Goal: Use online tool/utility: Utilize a website feature to perform a specific function

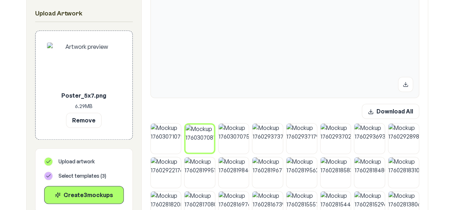
scroll to position [243, 0]
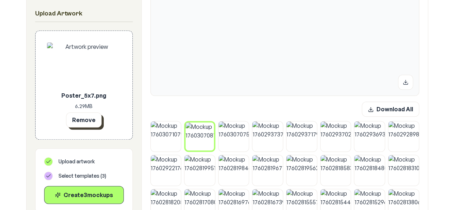
click at [79, 120] on button "Remove" at bounding box center [84, 119] width 36 height 15
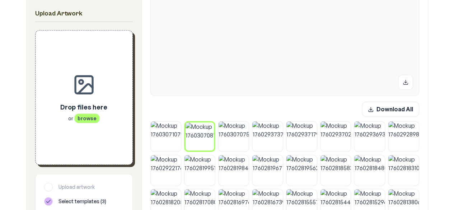
click at [89, 109] on p "Drop files here" at bounding box center [83, 107] width 47 height 10
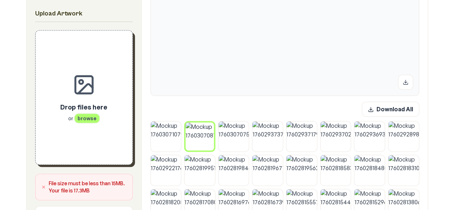
click at [71, 133] on div "Drop files here or browse" at bounding box center [84, 97] width 74 height 111
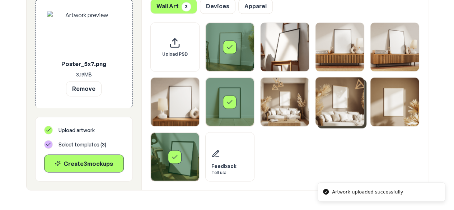
scroll to position [556, 0]
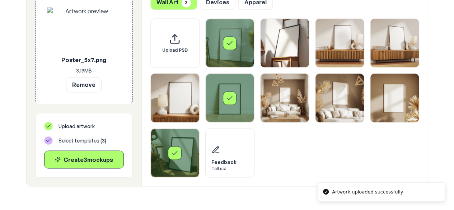
click at [240, 50] on div "Select template Framed Poster" at bounding box center [230, 43] width 48 height 48
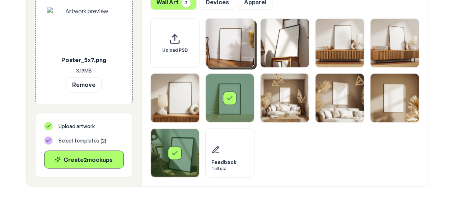
click at [192, 138] on div "Select template Framed Poster 10" at bounding box center [175, 153] width 48 height 48
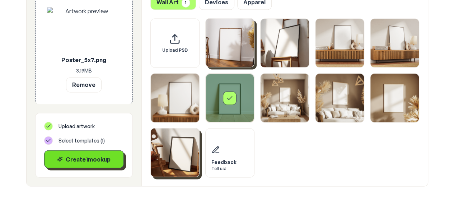
click at [72, 162] on div "Create 1 mockup" at bounding box center [84, 159] width 68 height 9
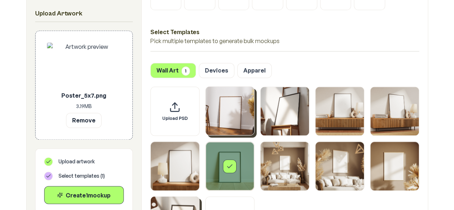
scroll to position [522, 0]
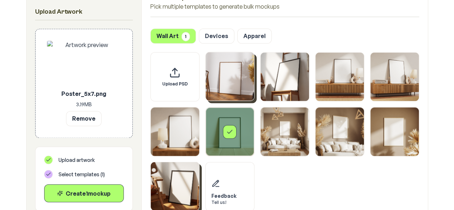
click at [224, 136] on div "Select template Framed Poster 6" at bounding box center [230, 132] width 14 height 14
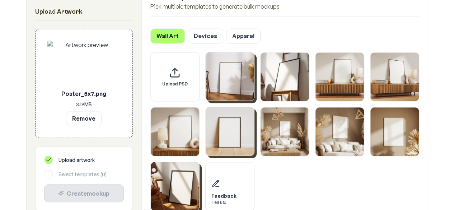
click at [186, 177] on img "Select template Framed Poster 10" at bounding box center [175, 186] width 48 height 48
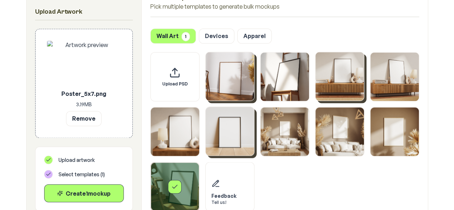
click at [355, 92] on img "Select template Framed Poster 3" at bounding box center [340, 76] width 48 height 48
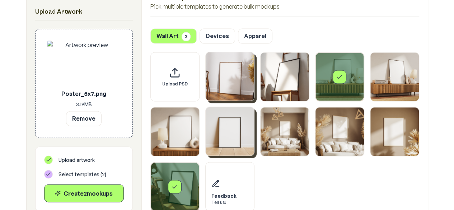
click at [236, 93] on img "Select template Framed Poster" at bounding box center [230, 76] width 48 height 48
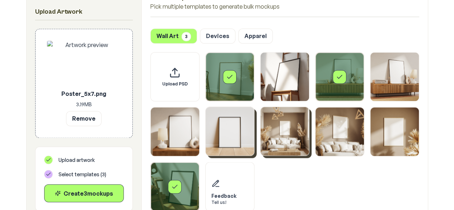
click at [298, 140] on img "Select template Framed Poster 7" at bounding box center [285, 131] width 48 height 48
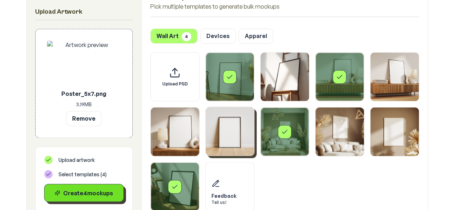
click at [98, 189] on div "Create 4 mockup s" at bounding box center [84, 193] width 68 height 9
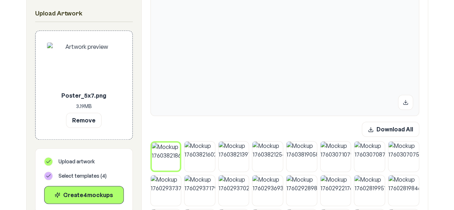
scroll to position [196, 0]
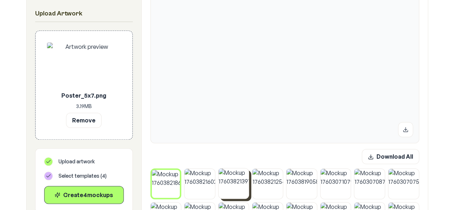
click at [236, 182] on img at bounding box center [234, 183] width 31 height 31
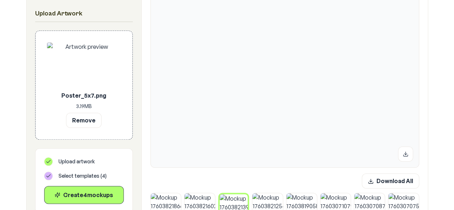
scroll to position [174, 0]
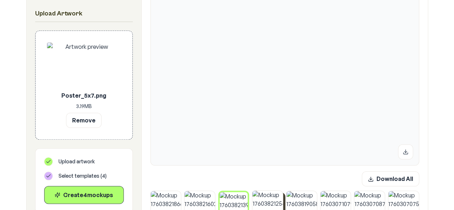
click at [268, 201] on img at bounding box center [267, 206] width 31 height 31
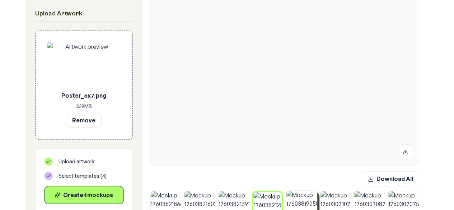
click at [292, 200] on img at bounding box center [302, 206] width 31 height 31
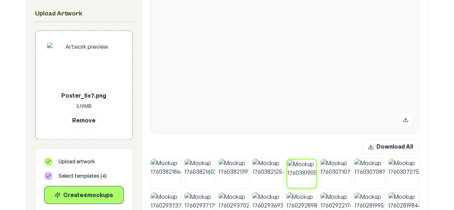
scroll to position [235, 0]
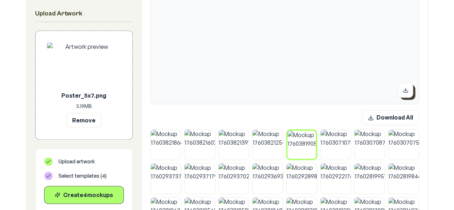
click at [408, 91] on icon at bounding box center [406, 90] width 6 height 6
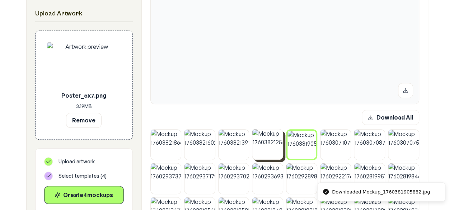
click at [275, 142] on img at bounding box center [267, 144] width 31 height 31
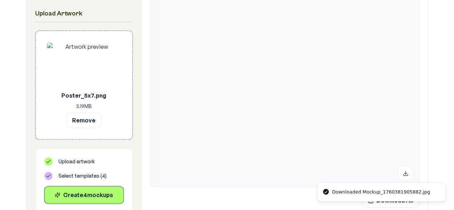
scroll to position [211, 0]
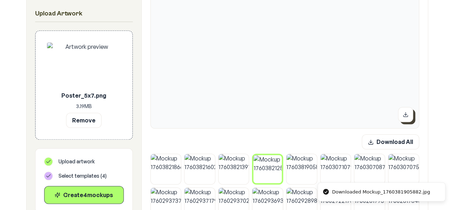
click at [407, 116] on icon at bounding box center [406, 115] width 6 height 6
click at [232, 168] on img at bounding box center [234, 169] width 31 height 31
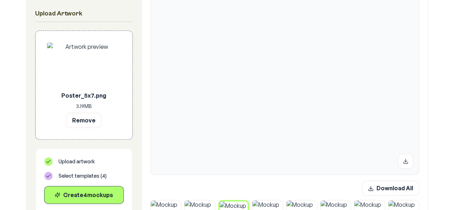
scroll to position [196, 0]
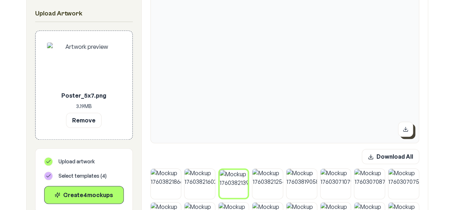
click at [406, 130] on icon at bounding box center [405, 129] width 3 height 1
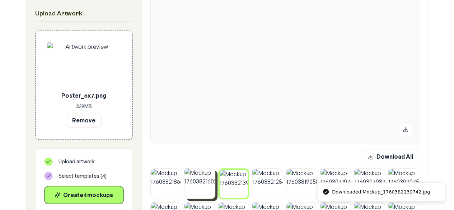
click at [197, 190] on img at bounding box center [200, 183] width 31 height 31
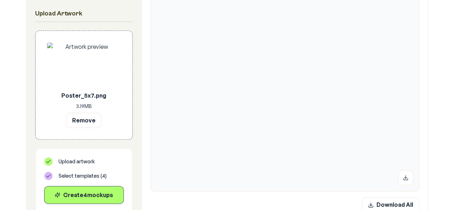
scroll to position [150, 0]
click at [410, 172] on button at bounding box center [405, 175] width 15 height 15
